Goal: Task Accomplishment & Management: Manage account settings

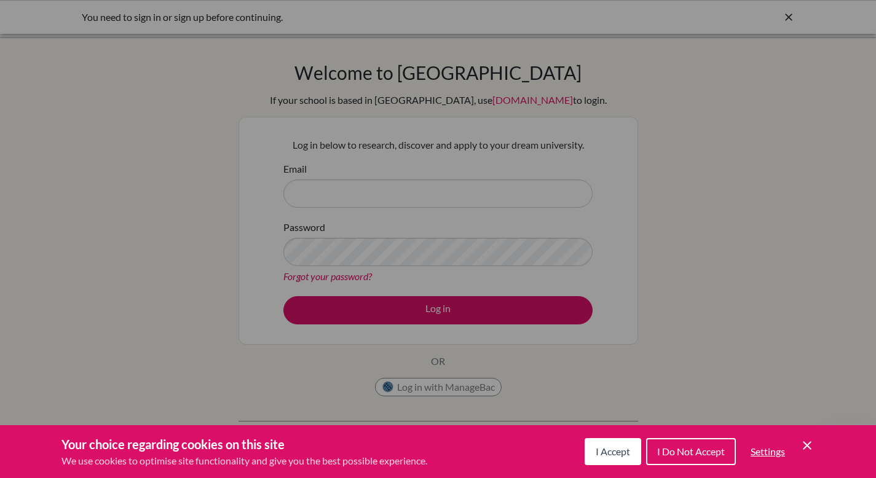
click at [522, 192] on div "Cookie Preferences" at bounding box center [438, 239] width 876 height 478
click at [595, 451] on span "I Accept" at bounding box center [612, 451] width 34 height 12
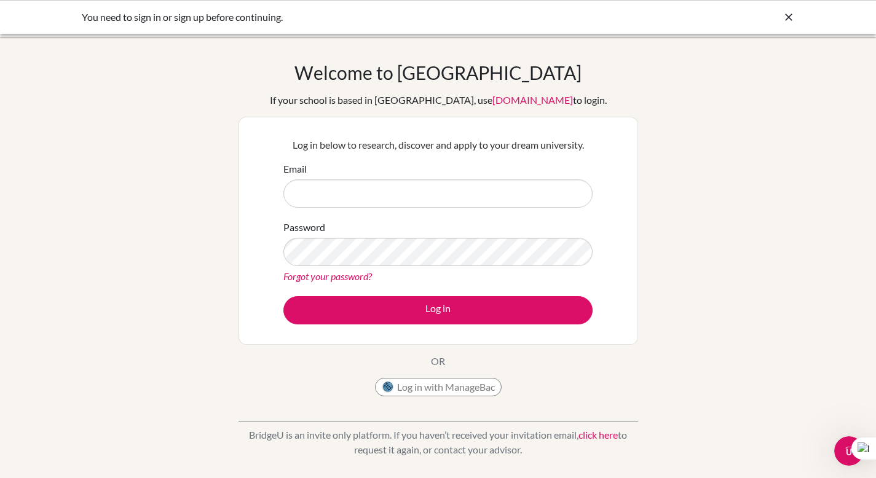
click at [451, 398] on div "Log in with ManageBac" at bounding box center [438, 390] width 127 height 25
click at [450, 383] on button "Log in with ManageBac" at bounding box center [438, 387] width 127 height 18
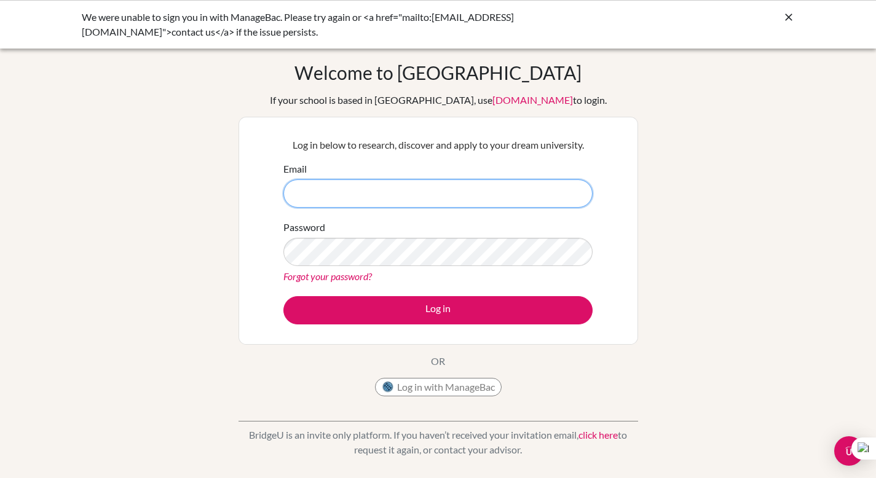
type input "[PERSON_NAME][EMAIL_ADDRESS][DOMAIN_NAME]"
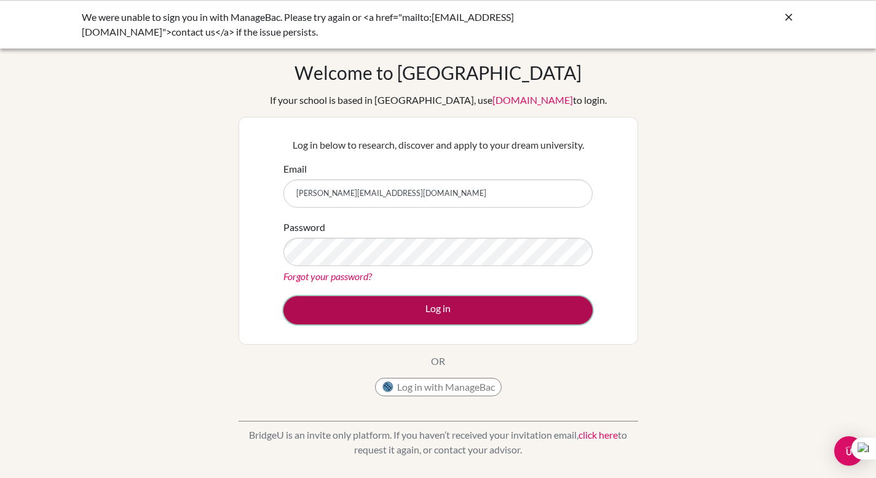
click at [438, 312] on button "Log in" at bounding box center [437, 310] width 309 height 28
